Goal: Transaction & Acquisition: Purchase product/service

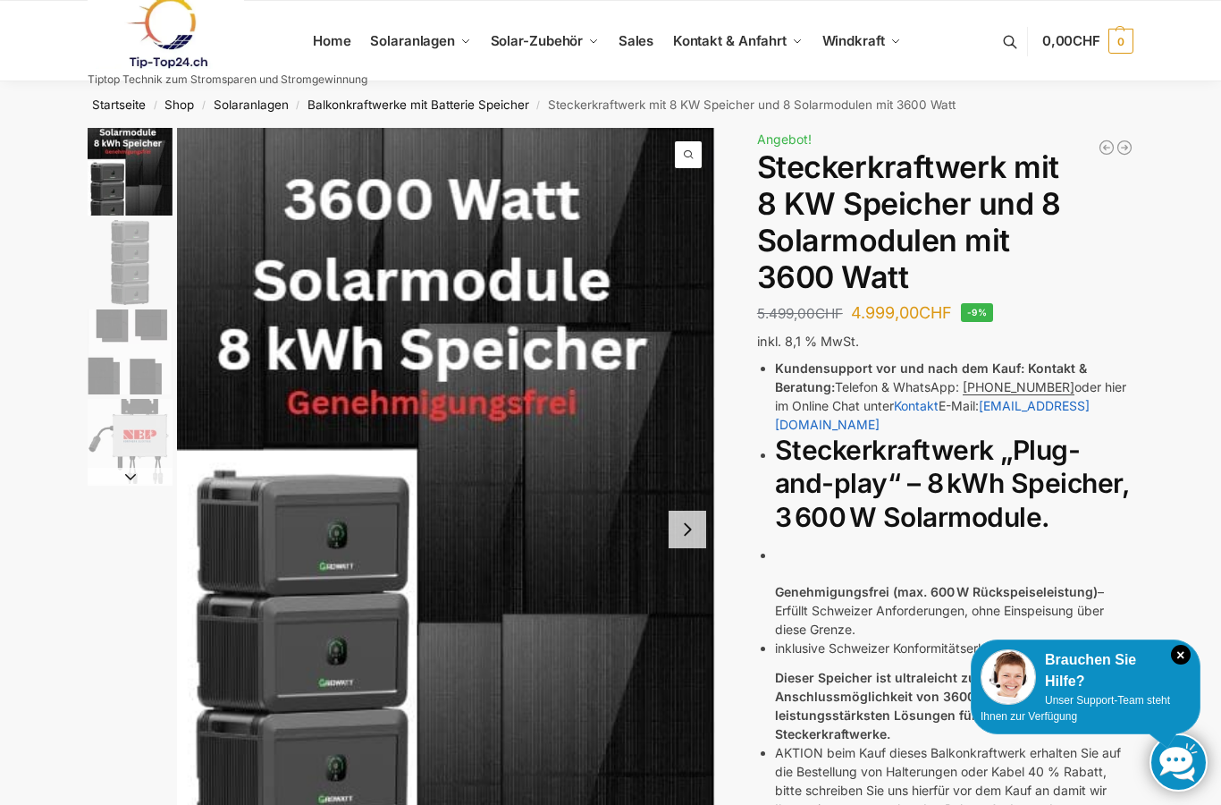
click at [1185, 664] on icon "×" at bounding box center [1181, 655] width 20 height 20
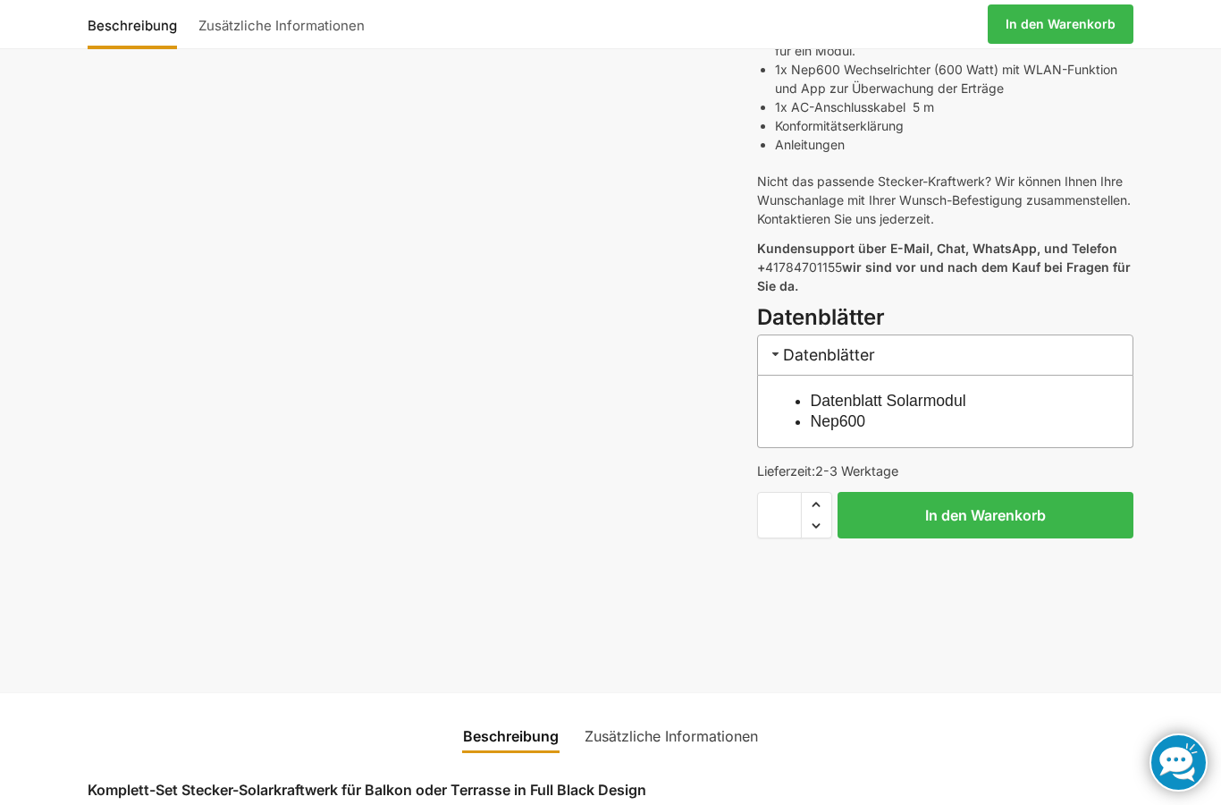
scroll to position [701, 0]
click at [993, 506] on button "In den Warenkorb" at bounding box center [986, 516] width 296 height 46
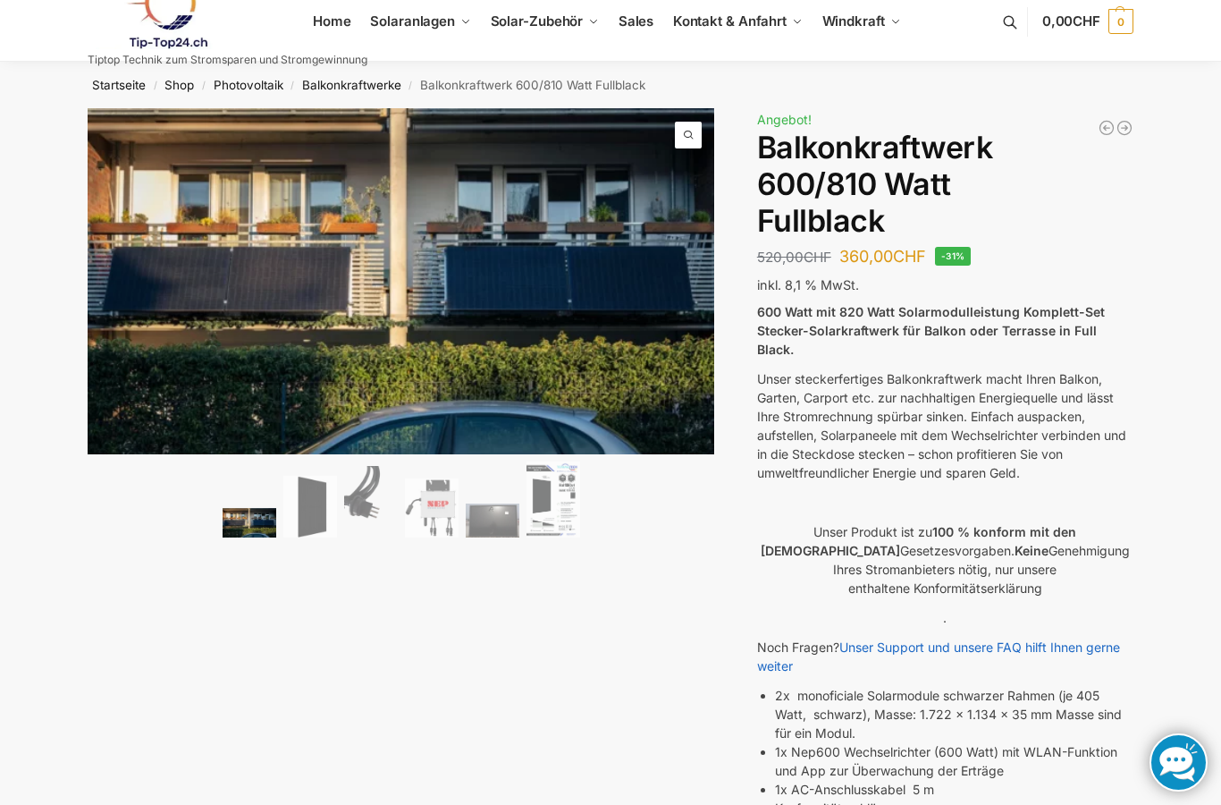
scroll to position [0, 0]
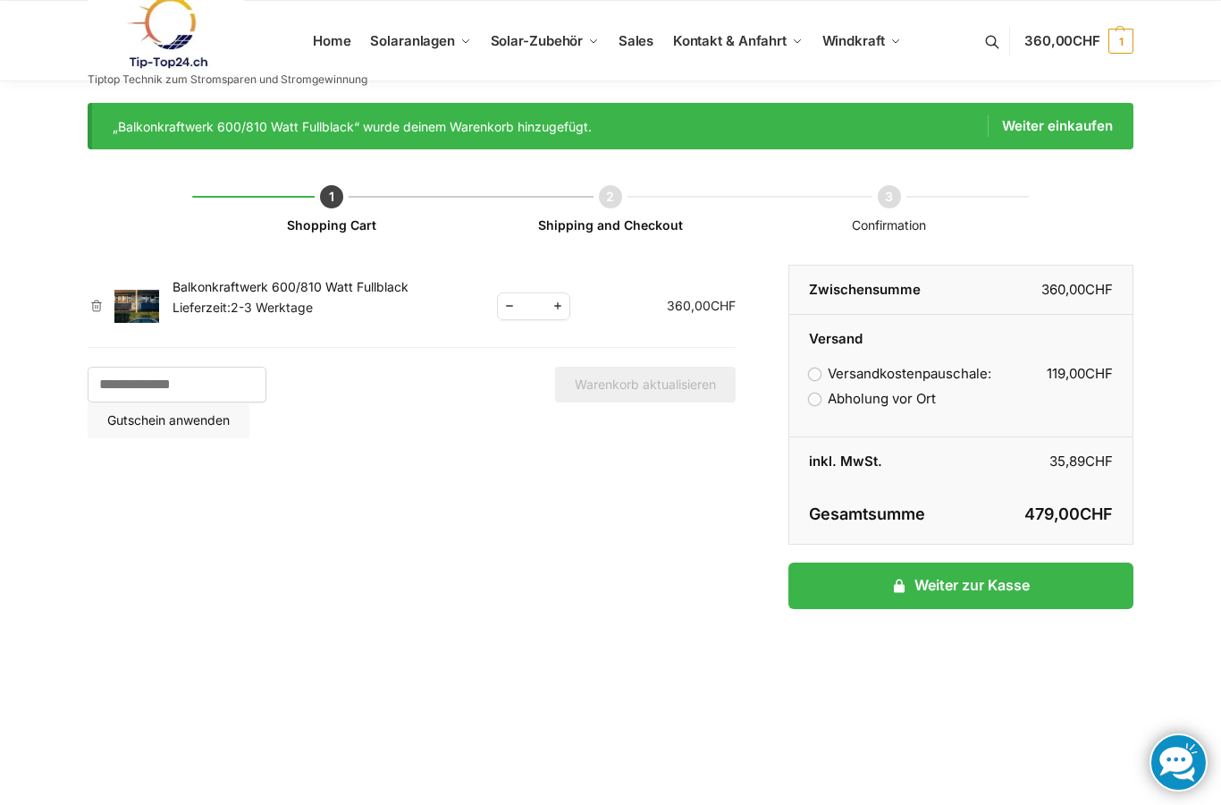
click at [825, 401] on label "Abholung vor Ort" at bounding box center [872, 398] width 127 height 17
click at [752, 54] on link "Kontakt & Anfahrt" at bounding box center [737, 41] width 145 height 80
click at [756, 38] on span "Kontakt & Anfahrt" at bounding box center [730, 40] width 114 height 17
click at [1118, 38] on span "1" at bounding box center [1121, 41] width 25 height 25
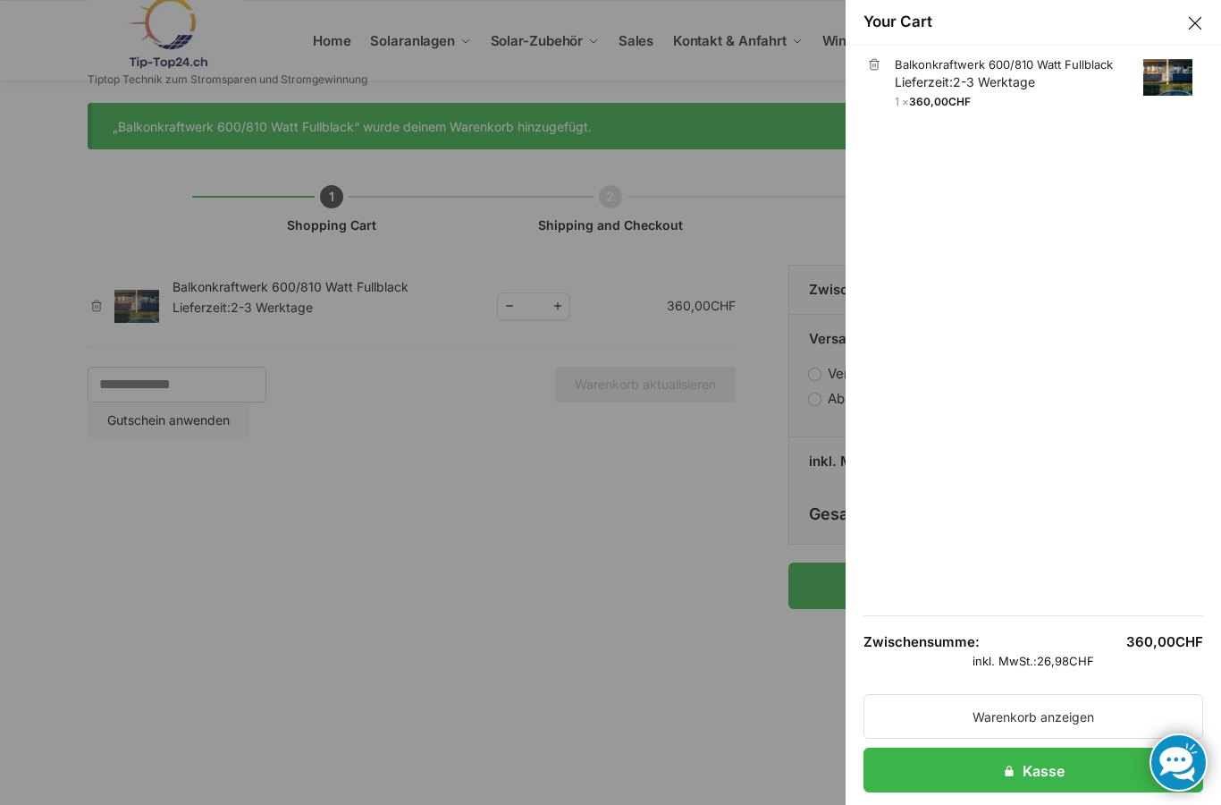
click at [1186, 22] on button "Close drawer" at bounding box center [1195, 23] width 23 height 23
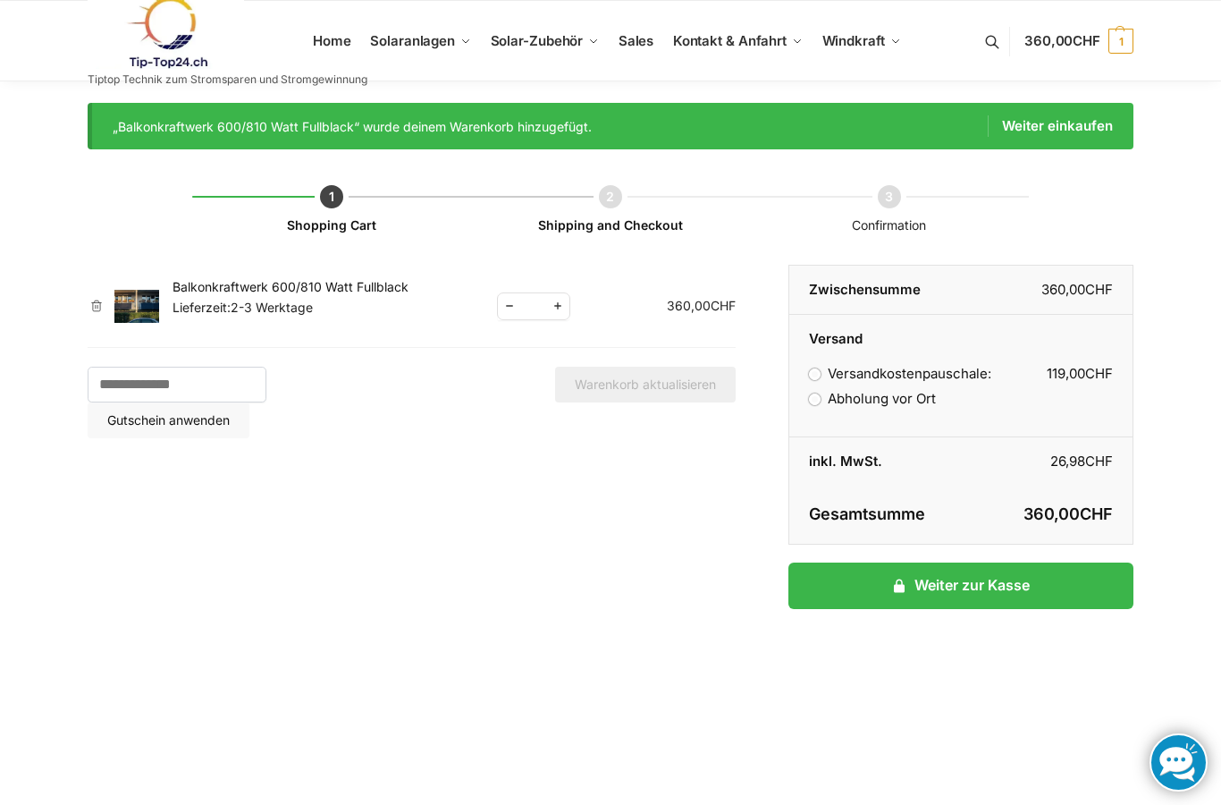
click at [498, 311] on span "Reduce quantity" at bounding box center [509, 306] width 23 height 22
type input "*"
click at [678, 390] on button "Warenkorb aktualisieren" at bounding box center [645, 385] width 181 height 36
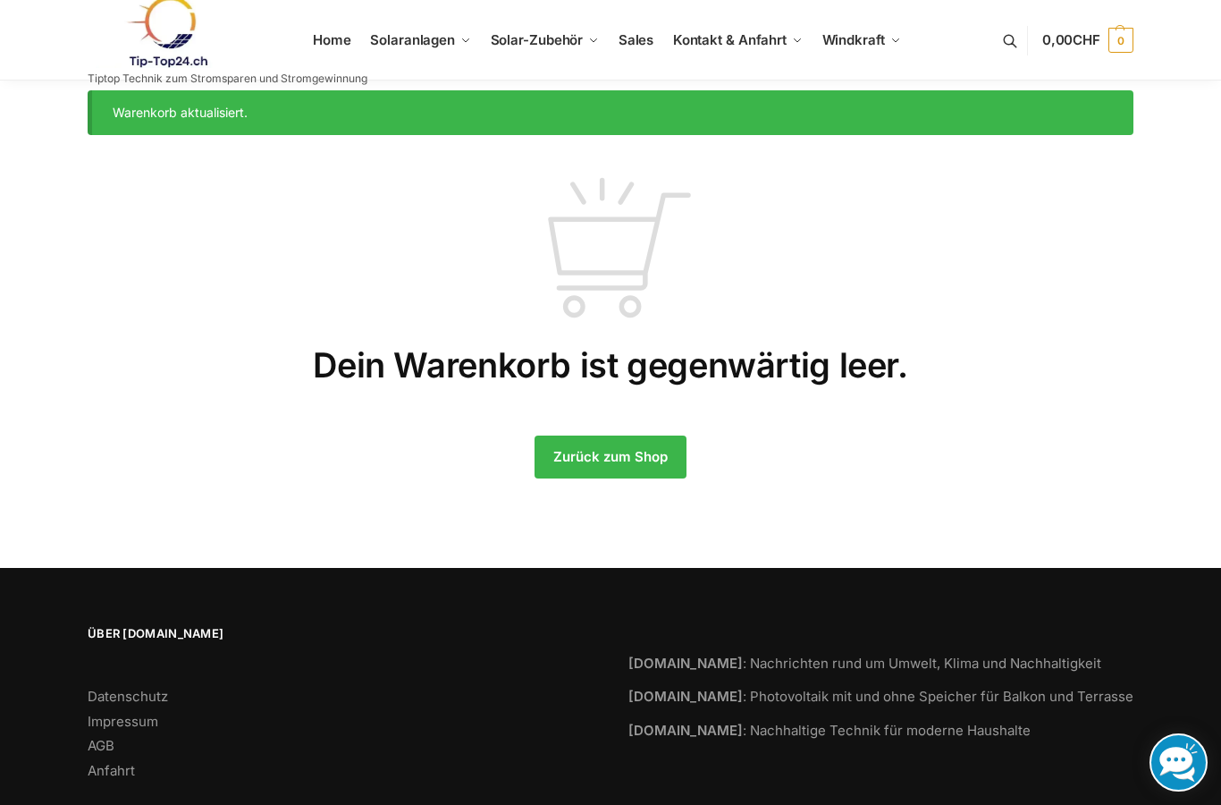
scroll to position [21, 0]
